Goal: Transaction & Acquisition: Purchase product/service

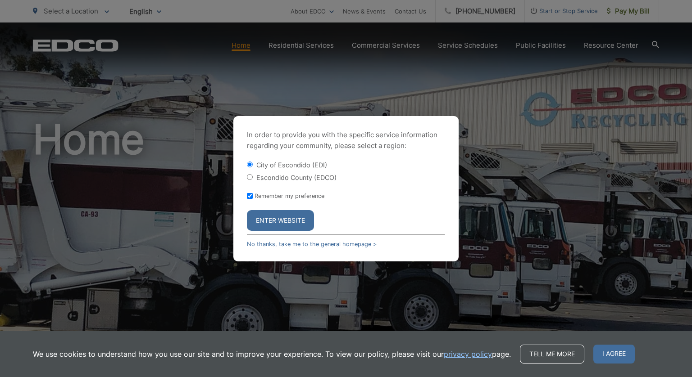
click at [249, 176] on input "Escondido County (EDCO)" at bounding box center [250, 177] width 6 height 6
radio input "true"
click at [273, 214] on button "Enter Website" at bounding box center [280, 220] width 67 height 21
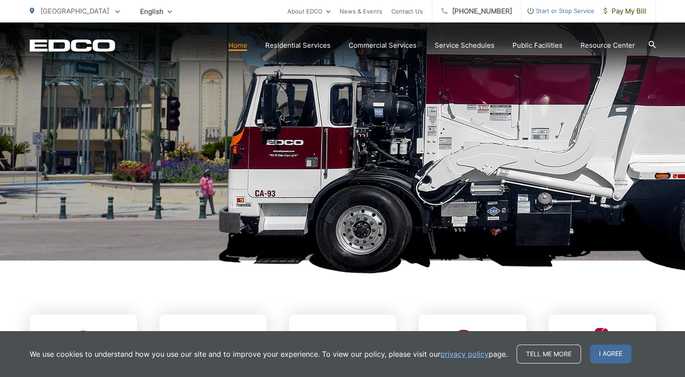
scroll to position [180, 0]
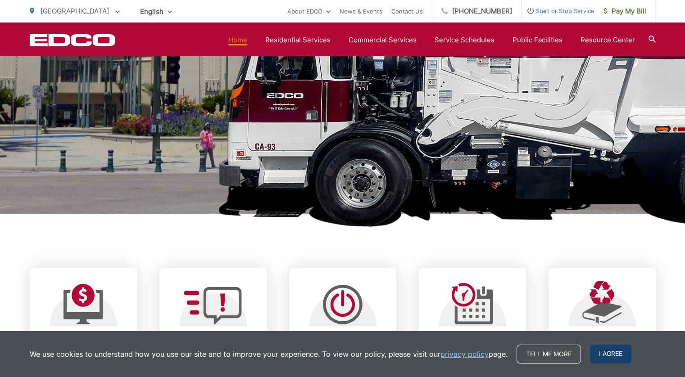
click at [612, 352] on span "I agree" at bounding box center [610, 354] width 41 height 19
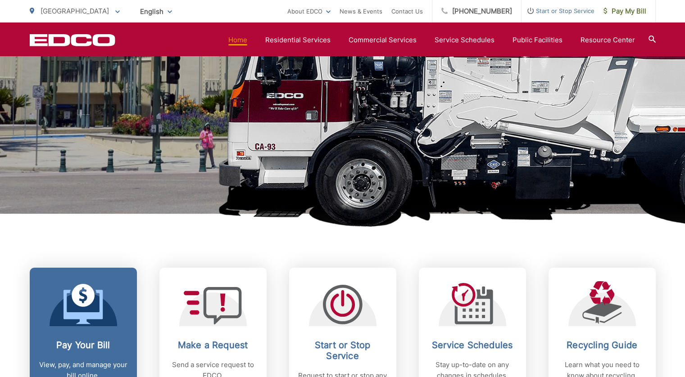
click at [105, 303] on div at bounding box center [84, 303] width 68 height 45
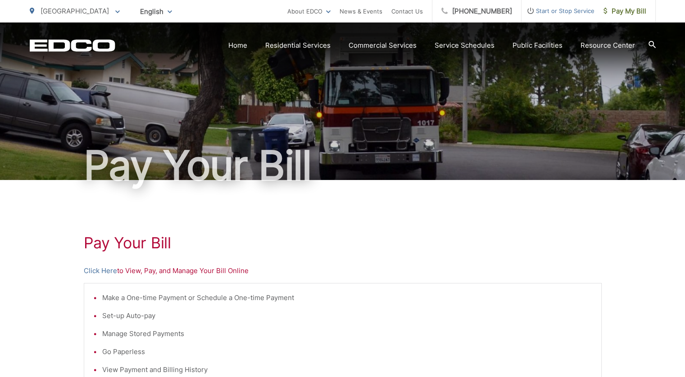
click at [55, 291] on div "Pay Your [PERSON_NAME] Here to View, Pay, and Manage Your Bill Online Make a On…" at bounding box center [342, 382] width 685 height 404
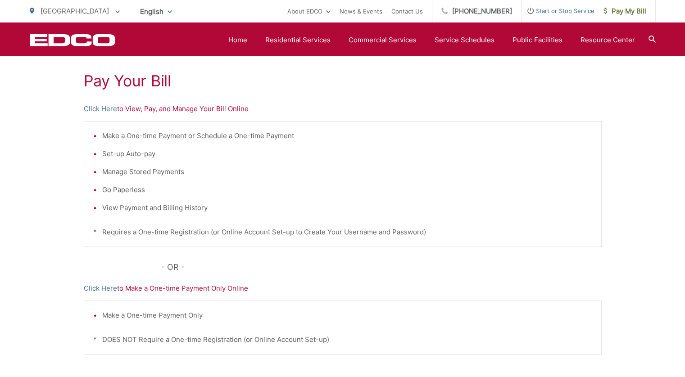
scroll to position [180, 0]
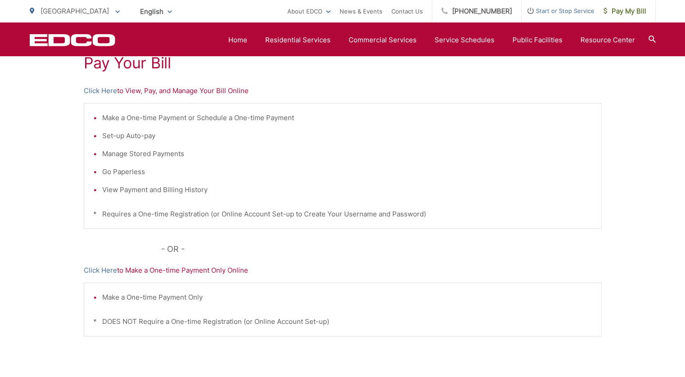
click at [157, 272] on p "Click Here to Make a One-time Payment Only Online" at bounding box center [343, 270] width 518 height 11
click at [106, 270] on link "Click Here" at bounding box center [100, 270] width 33 height 11
